Goal: Information Seeking & Learning: Learn about a topic

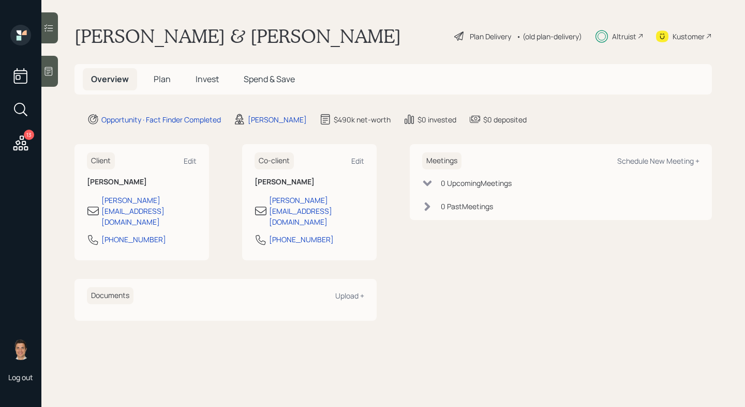
click at [487, 37] on div "Plan Delivery" at bounding box center [489, 36] width 41 height 11
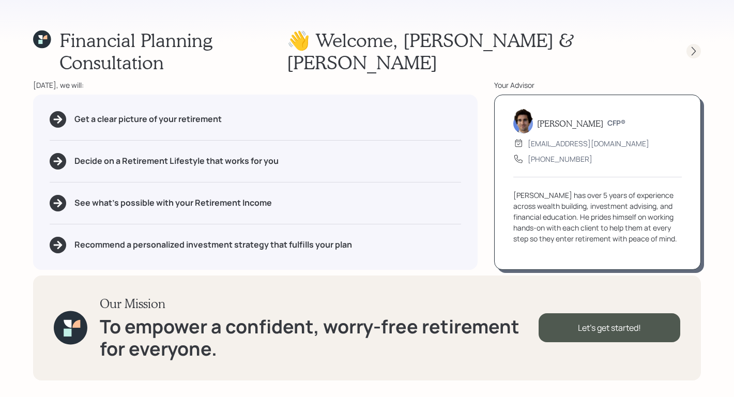
click at [701, 44] on div at bounding box center [694, 51] width 14 height 14
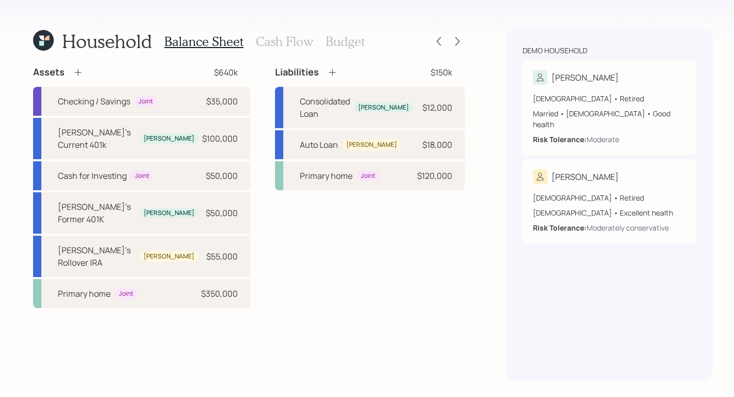
click at [296, 44] on h3 "Cash Flow" at bounding box center [284, 41] width 57 height 15
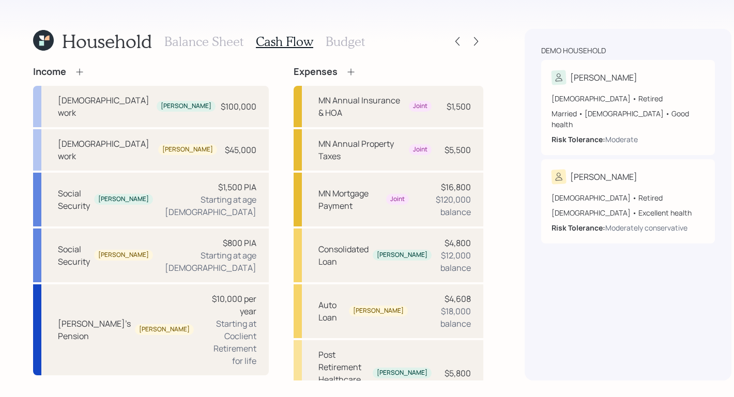
click at [349, 48] on h3 "Budget" at bounding box center [345, 41] width 39 height 15
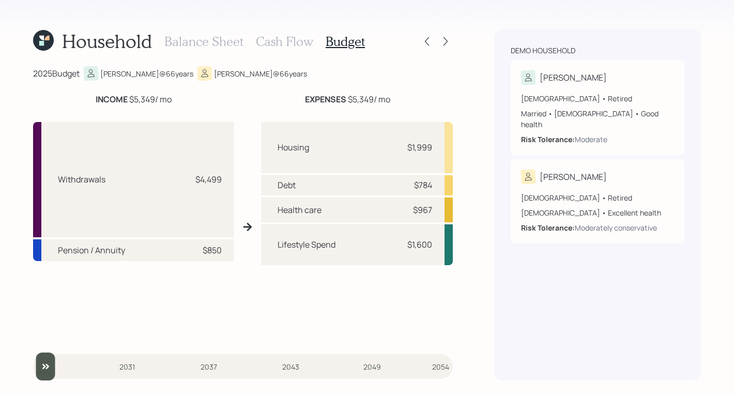
click at [204, 368] on input "slider" at bounding box center [243, 367] width 420 height 28
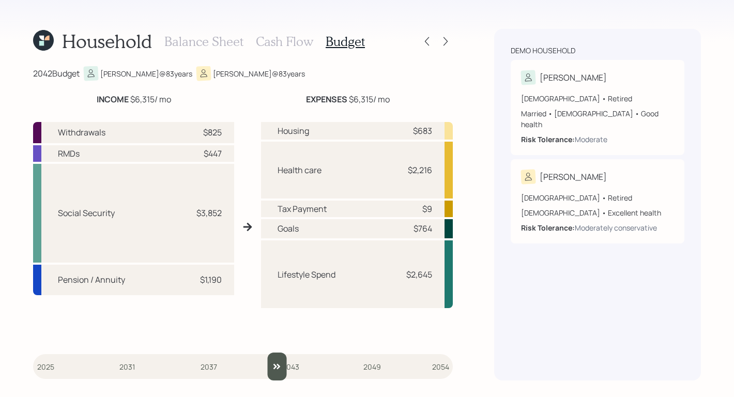
type input "2042"
click at [276, 370] on input "slider" at bounding box center [243, 367] width 420 height 28
click at [445, 43] on icon at bounding box center [446, 41] width 4 height 9
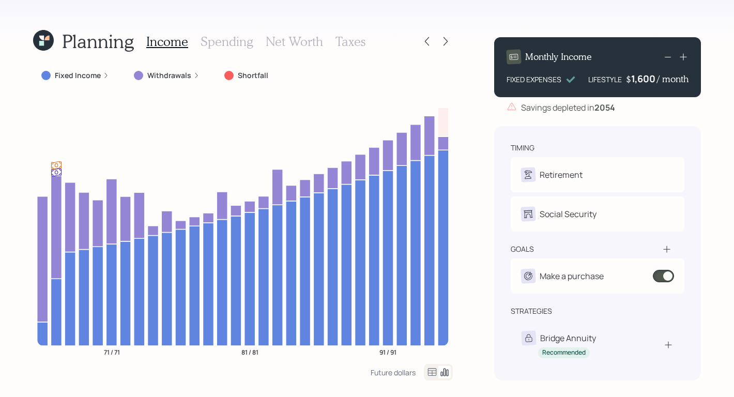
click at [226, 44] on h3 "Spending" at bounding box center [227, 41] width 53 height 15
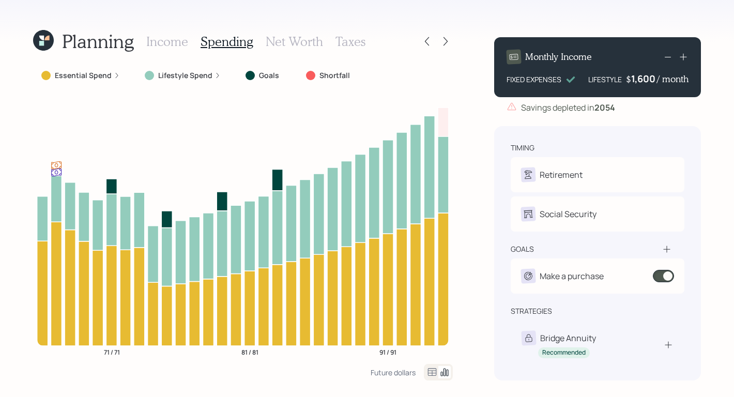
click at [108, 73] on label "Essential Spend" at bounding box center [83, 75] width 57 height 10
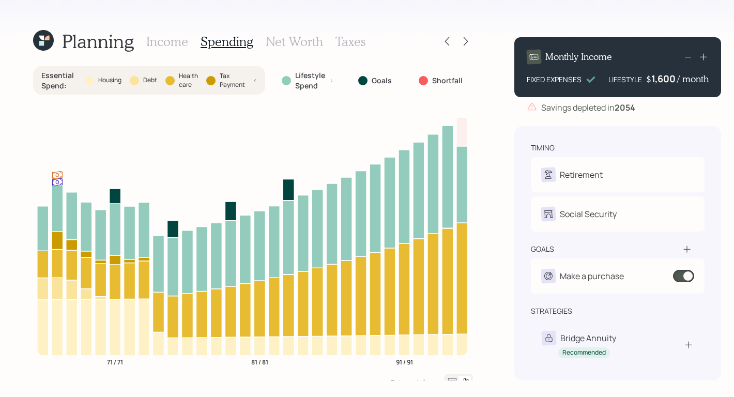
click at [291, 47] on h3 "Net Worth" at bounding box center [294, 41] width 57 height 15
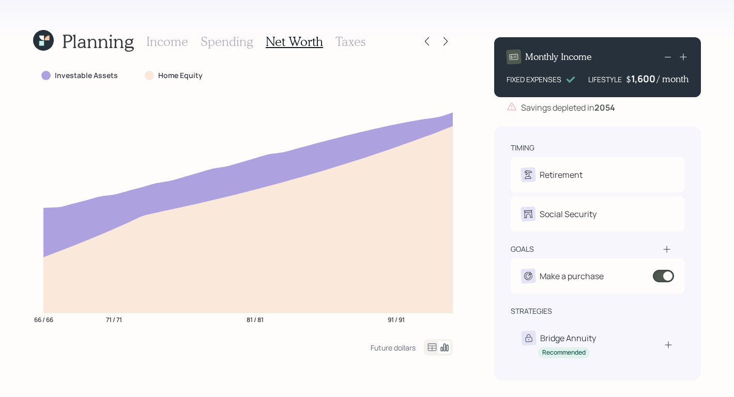
click at [350, 47] on h3 "Taxes" at bounding box center [351, 41] width 30 height 15
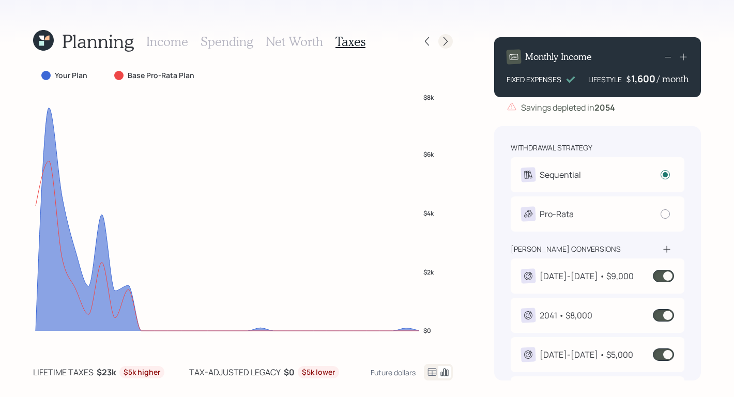
click at [448, 45] on icon at bounding box center [446, 41] width 10 height 10
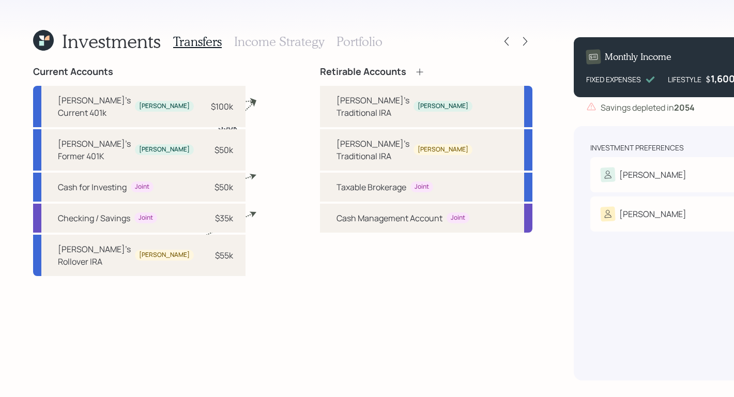
click at [290, 47] on h3 "Income Strategy" at bounding box center [279, 41] width 90 height 15
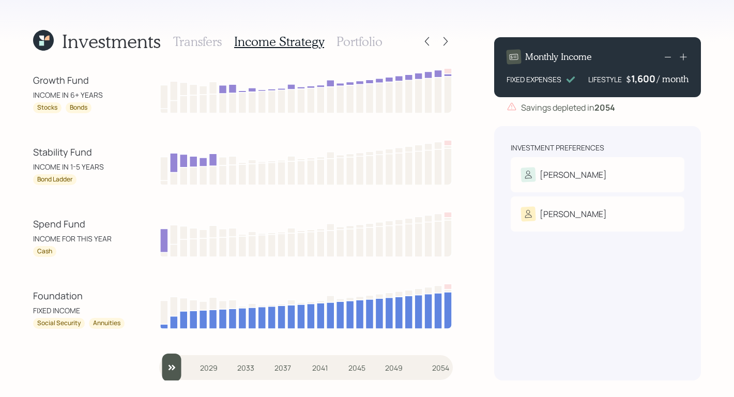
click at [345, 39] on h3 "Portfolio" at bounding box center [360, 41] width 46 height 15
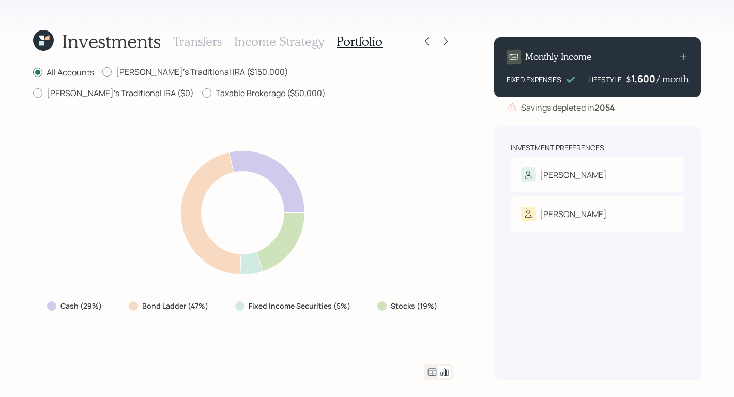
click at [427, 368] on icon at bounding box center [432, 372] width 12 height 12
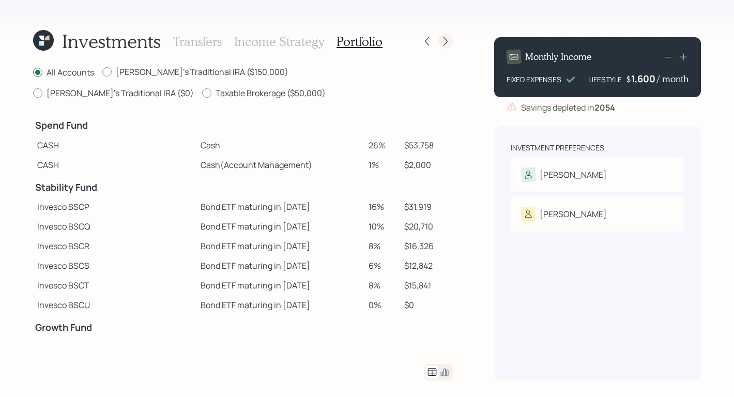
click at [447, 46] on icon at bounding box center [446, 41] width 10 height 10
